Goal: Task Accomplishment & Management: Use online tool/utility

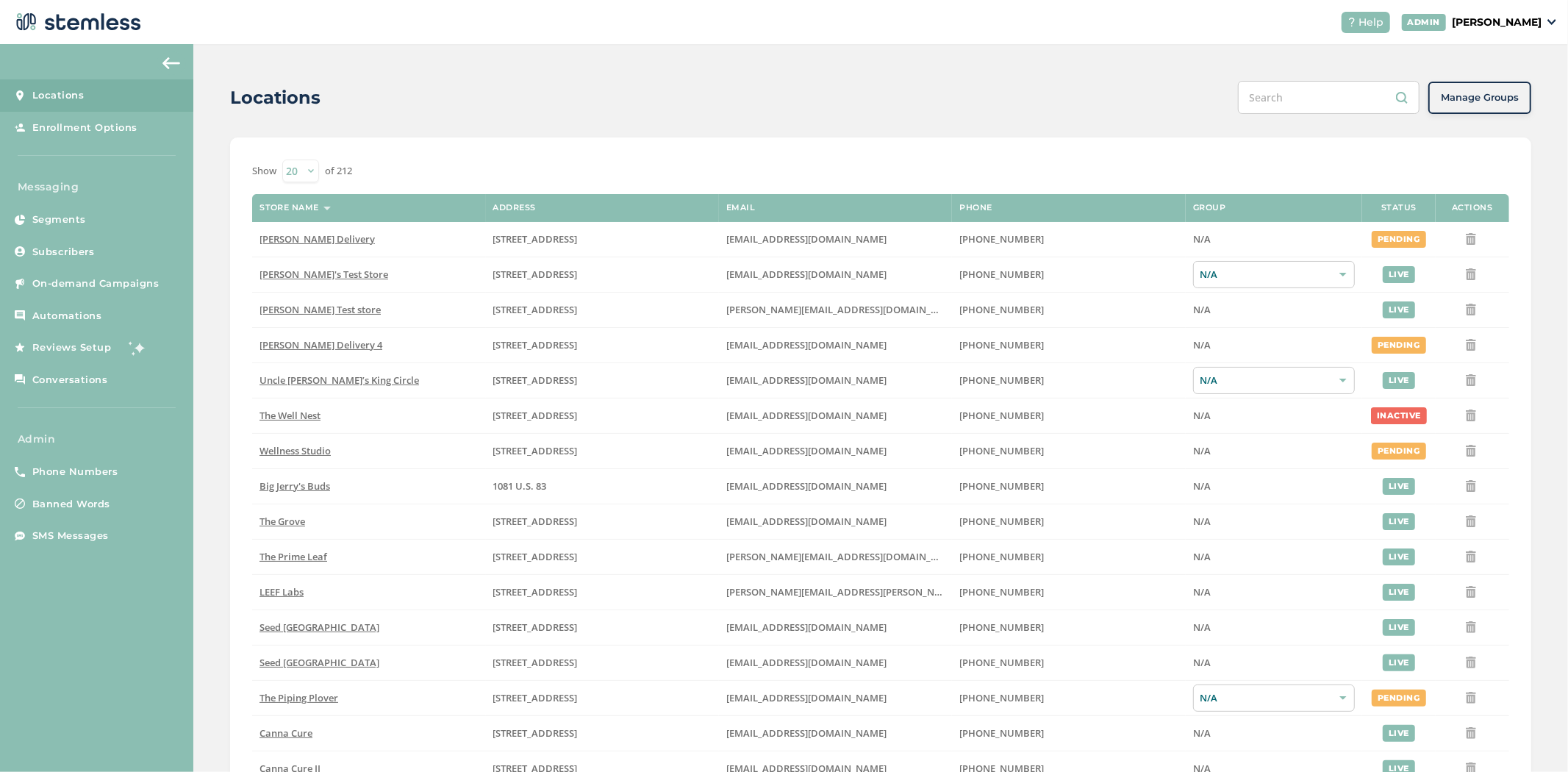
click at [1524, 26] on p "[PERSON_NAME]" at bounding box center [1497, 22] width 90 height 16
click at [1508, 113] on li "Impersonate" at bounding box center [1504, 110] width 72 height 22
click at [1508, 20] on p "[PERSON_NAME]" at bounding box center [1497, 22] width 90 height 16
click at [1490, 102] on span "Impersonate" at bounding box center [1504, 106] width 72 height 15
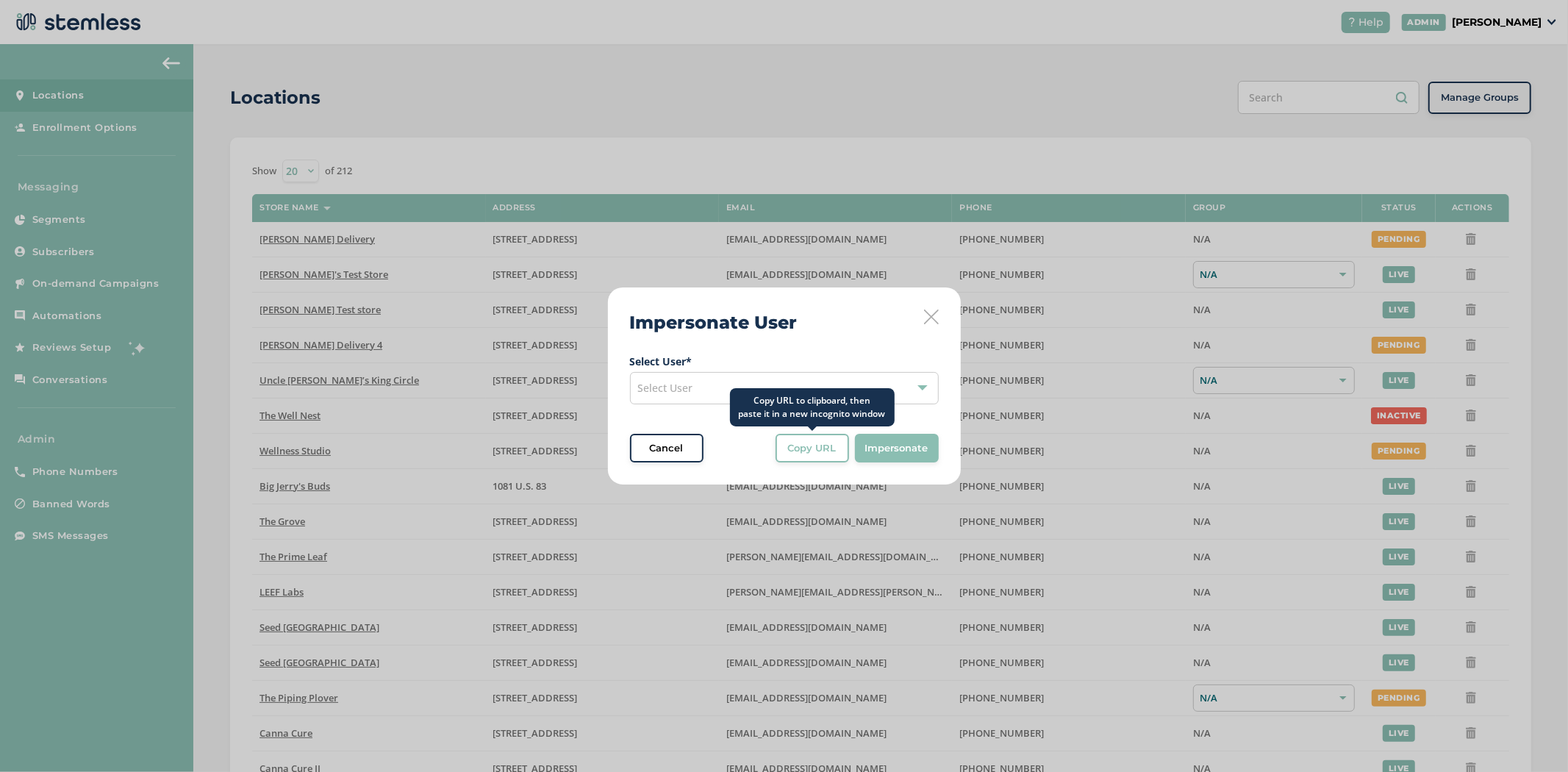
click at [809, 450] on span "Copy URL" at bounding box center [812, 448] width 49 height 15
click at [680, 397] on div "Select User" at bounding box center [784, 388] width 308 height 33
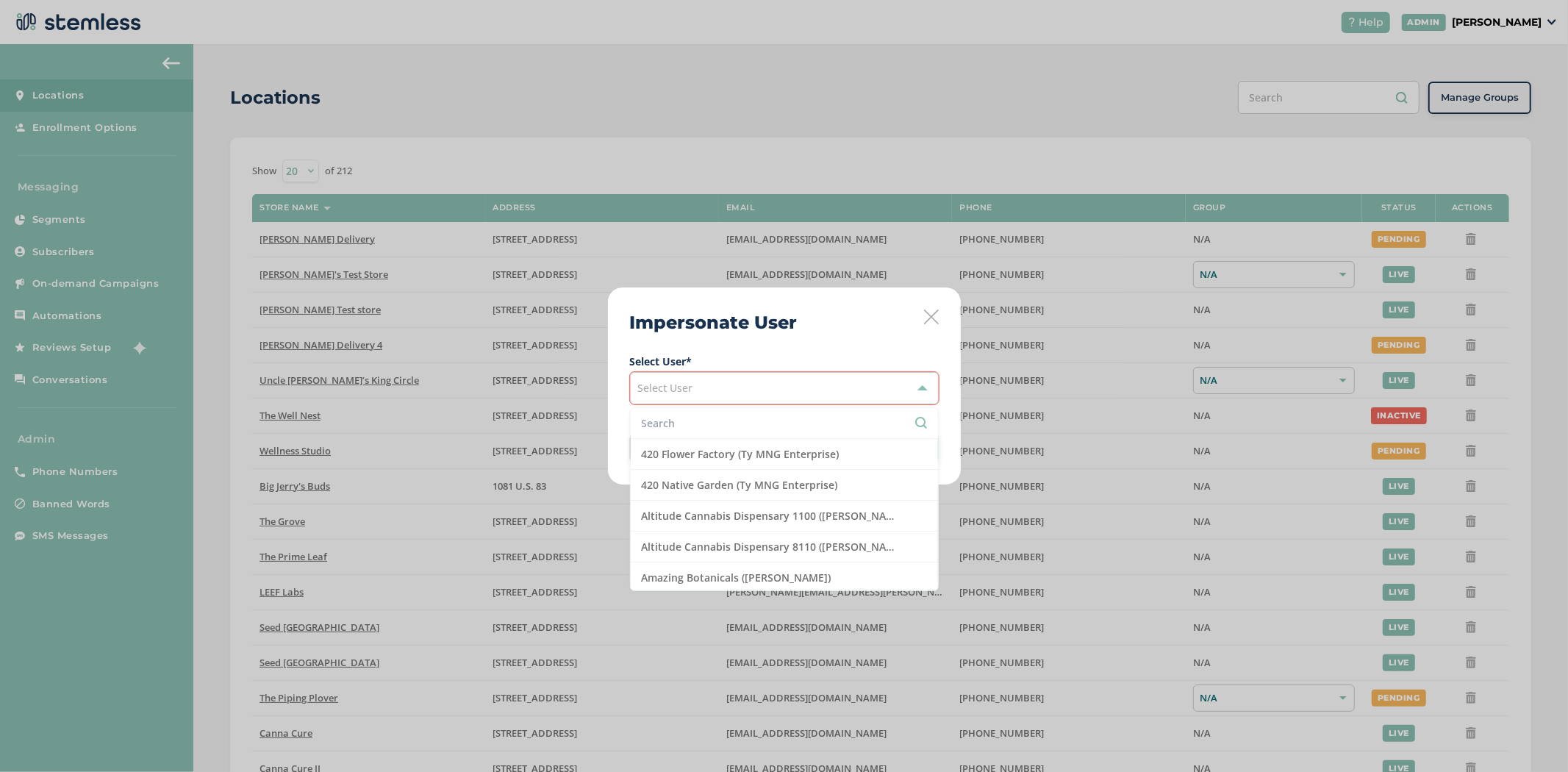
click at [675, 422] on input "text" at bounding box center [784, 423] width 285 height 16
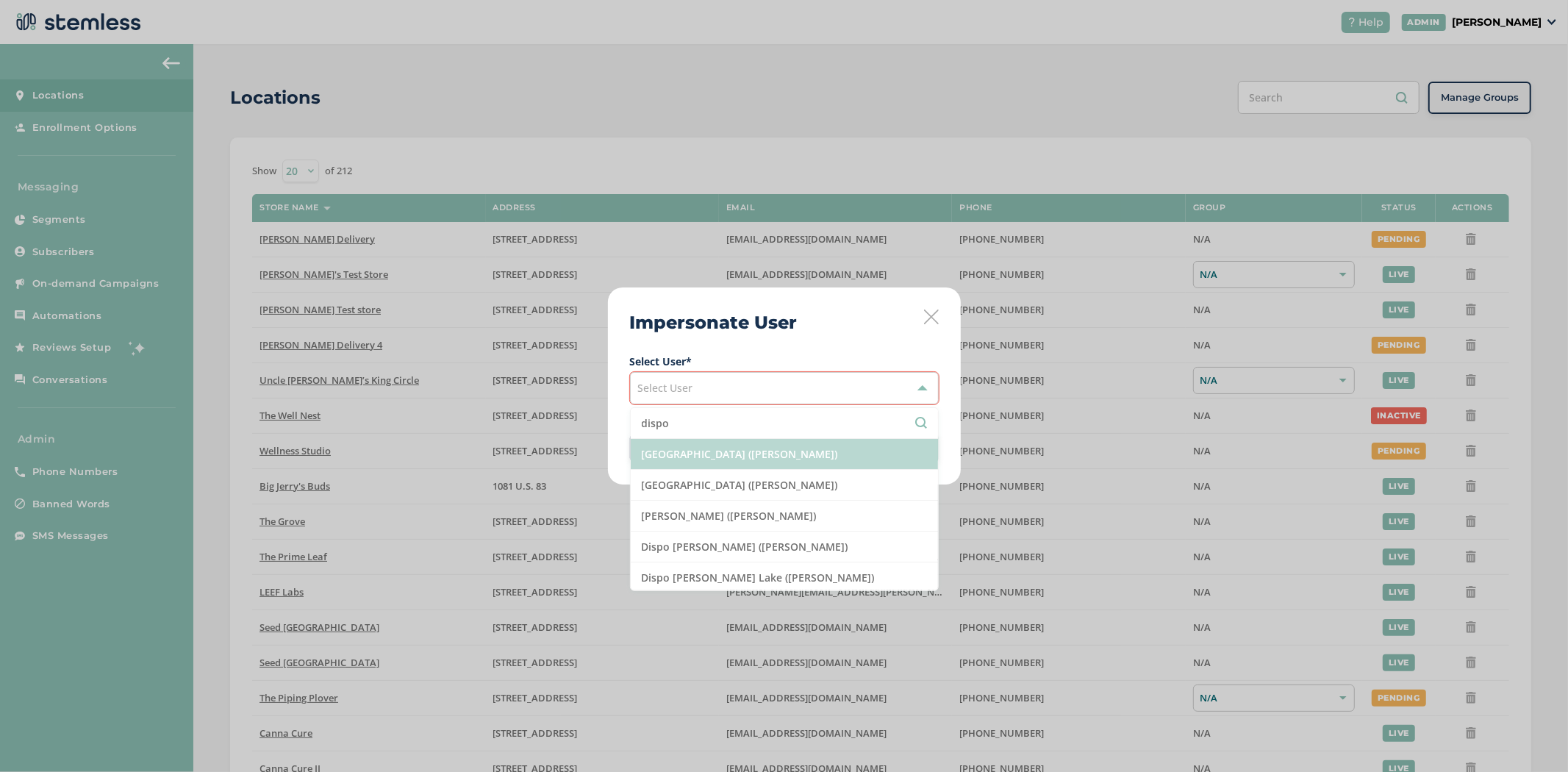
type input "dispo"
drag, startPoint x: 684, startPoint y: 462, endPoint x: 691, endPoint y: 464, distance: 7.3
click at [684, 462] on li "[GEOGRAPHIC_DATA] ([PERSON_NAME])" at bounding box center [784, 454] width 308 height 31
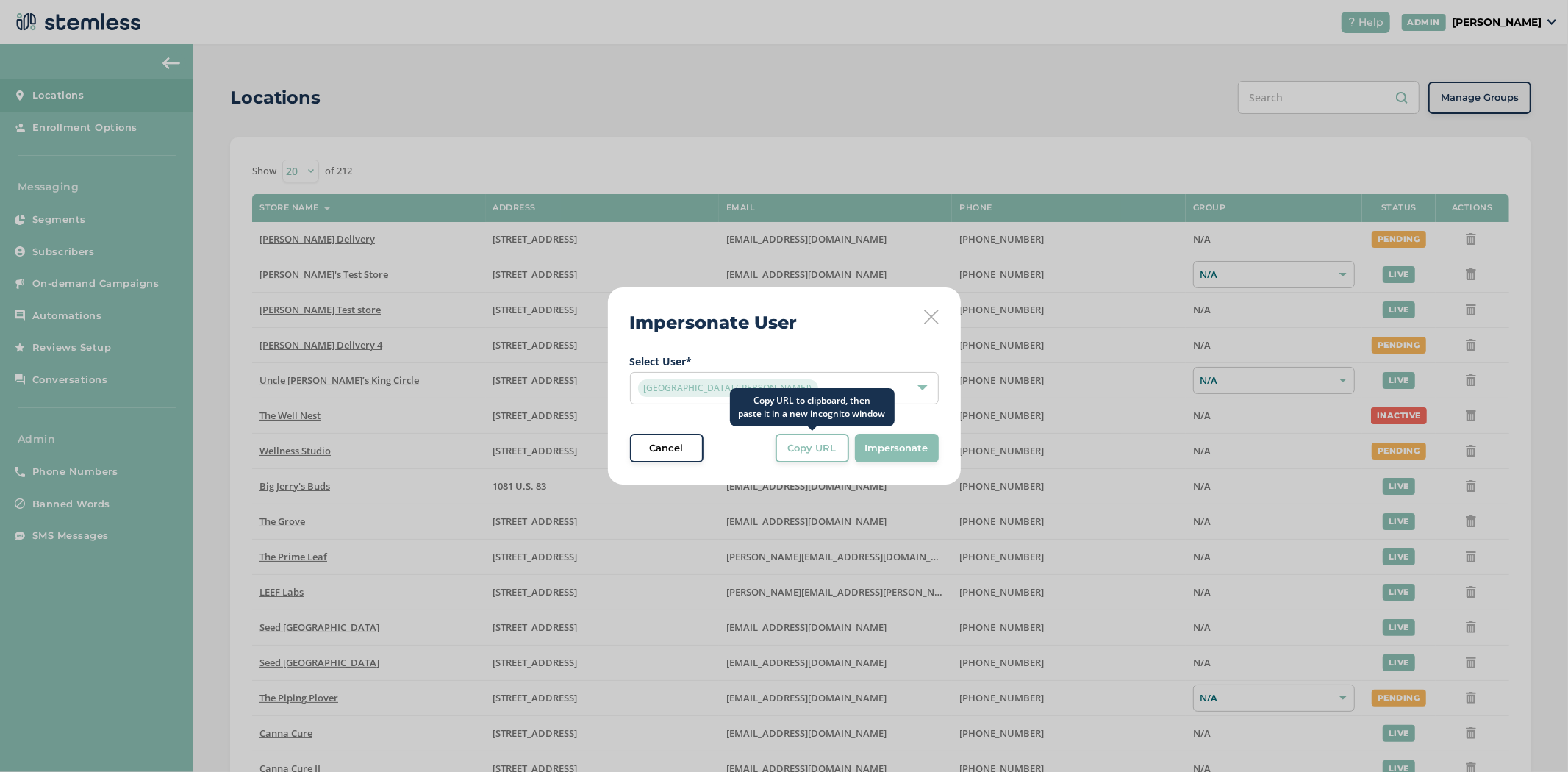
click at [828, 443] on span "Copy URL" at bounding box center [812, 448] width 49 height 15
